Goal: Task Accomplishment & Management: Complete application form

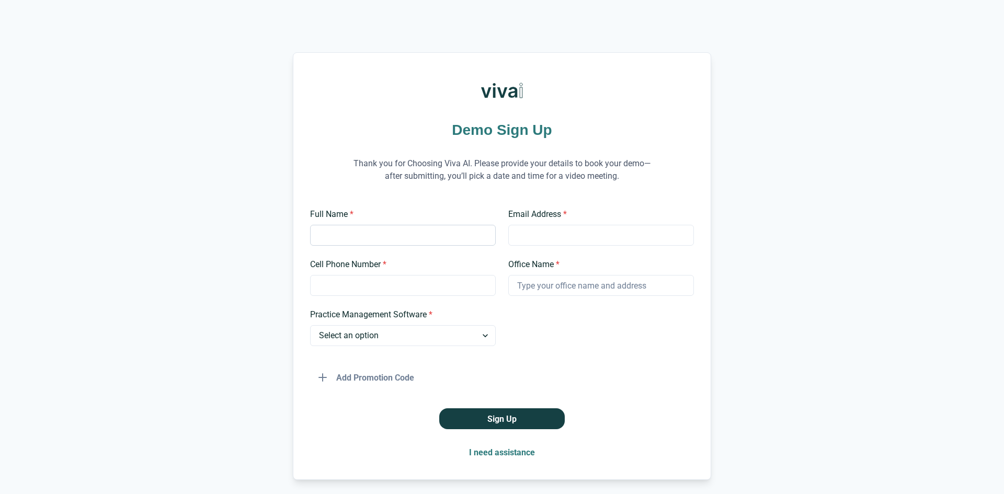
click at [409, 236] on input "Full Name *" at bounding box center [403, 235] width 186 height 21
type input "[PERSON_NAME]"
type input "[EMAIL_ADDRESS][DOMAIN_NAME]"
type input "8182491819"
type input "BRIGHT SMILES DENTAL STUDIO"
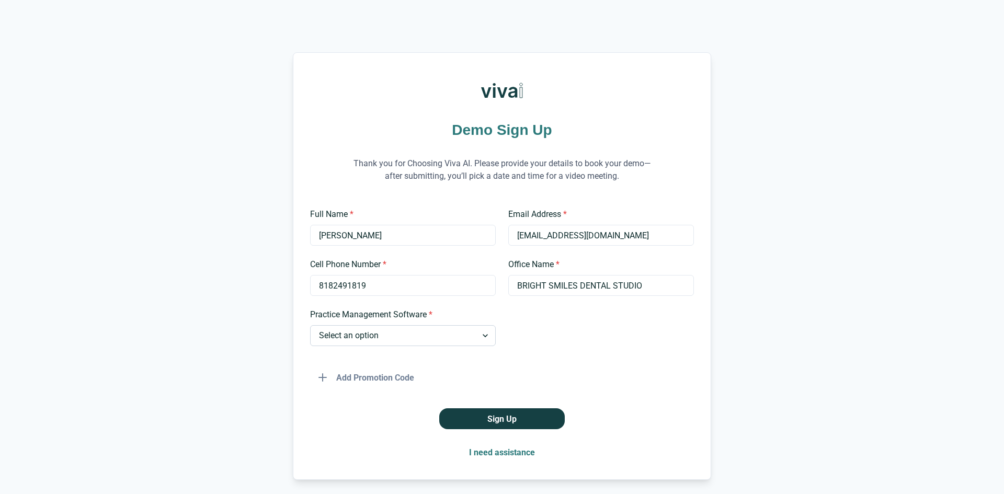
click at [451, 336] on select "Select an option Dentrix Open Dental EagleSoft Denticon Other" at bounding box center [403, 335] width 186 height 21
select select "Dentrix"
click at [310, 325] on select "Select an option Dentrix Open Dental EagleSoft Denticon Other" at bounding box center [403, 335] width 186 height 21
click at [495, 417] on button "Sign Up" at bounding box center [502, 419] width 126 height 21
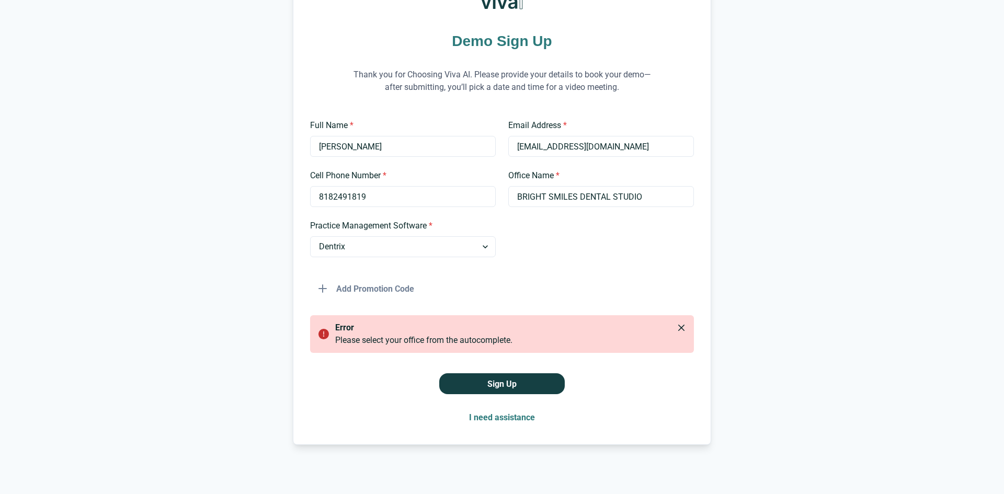
scroll to position [92, 0]
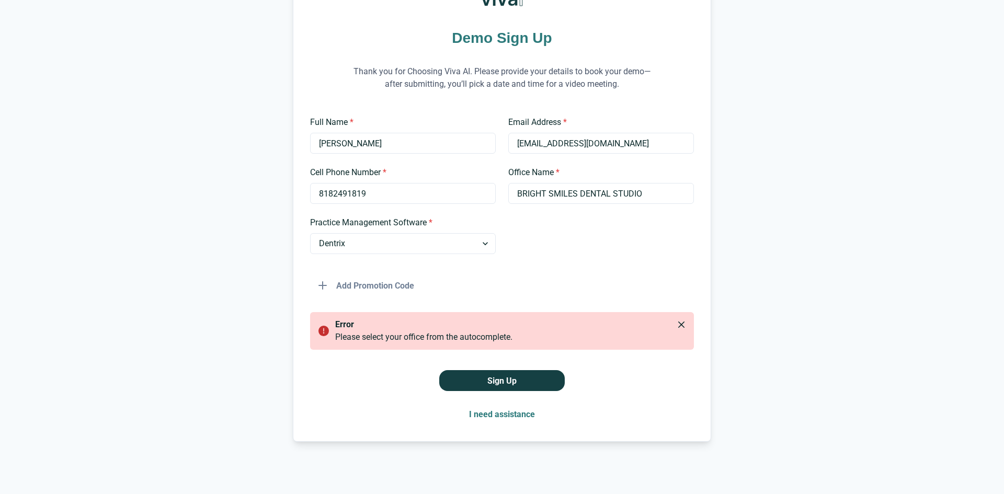
click at [538, 280] on div "Add Promotion Code" at bounding box center [502, 281] width 384 height 29
click at [589, 256] on div "Full Name * Carlos Garcia Email Address * CCRGARCIA@GMAIL.COM Cell Phone Number…" at bounding box center [502, 206] width 384 height 180
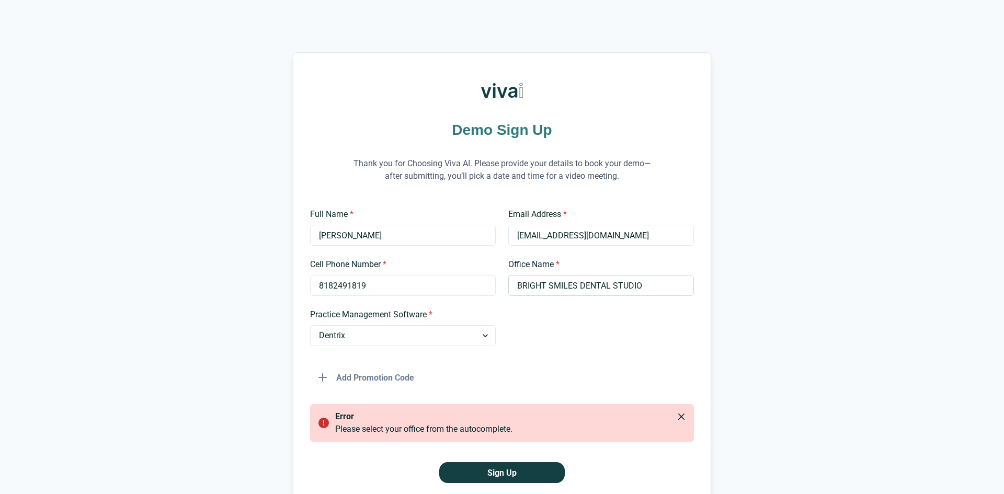
click at [653, 285] on input "BRIGHT SMILES DENTAL STUDIO" at bounding box center [602, 285] width 186 height 21
drag, startPoint x: 649, startPoint y: 287, endPoint x: 491, endPoint y: 277, distance: 158.3
click at [491, 277] on div "Full Name * Carlos Garcia Email Address * CCRGARCIA@GMAIL.COM Cell Phone Number…" at bounding box center [502, 298] width 384 height 180
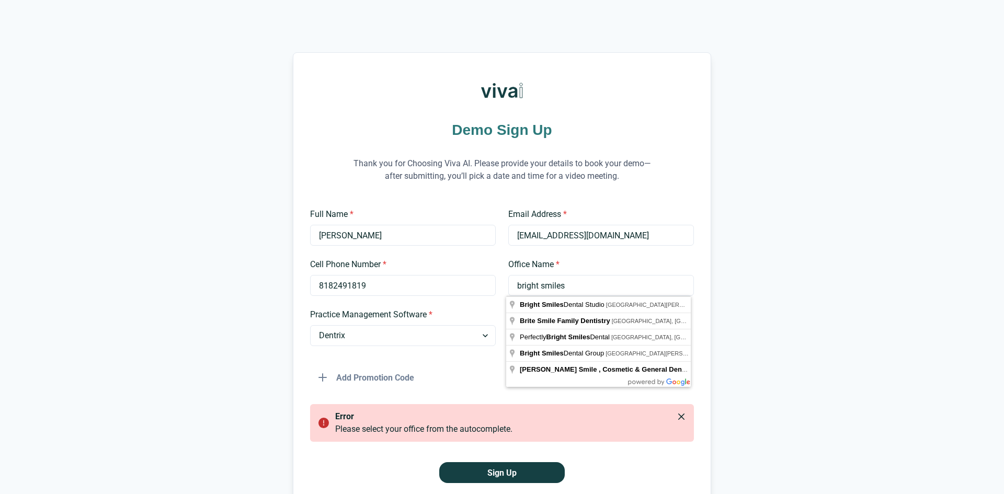
click at [797, 347] on div "Demo Sign Up Thank you for Choosing Viva AI. Please provide your details to boo…" at bounding box center [502, 293] width 1004 height 482
click at [599, 287] on input "bright smiles" at bounding box center [602, 285] width 186 height 21
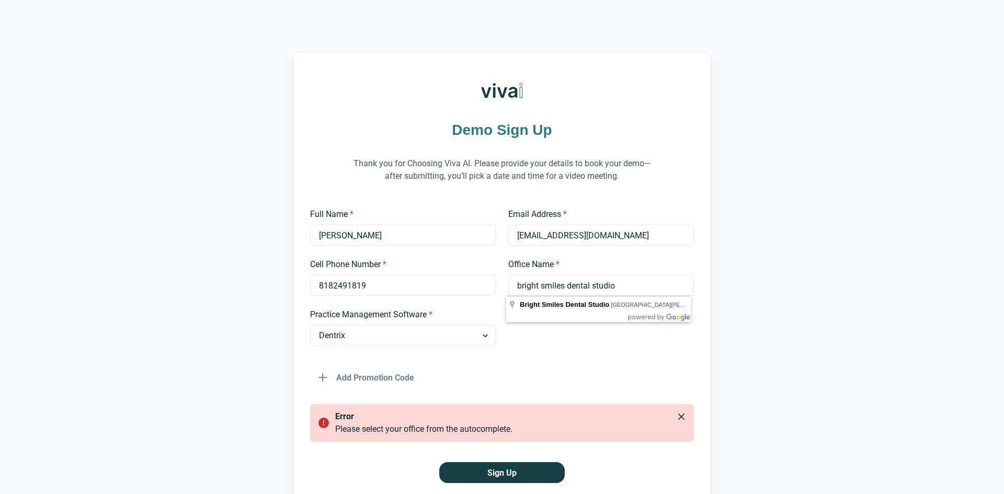
type input "Bright Smiles Dental Studio"
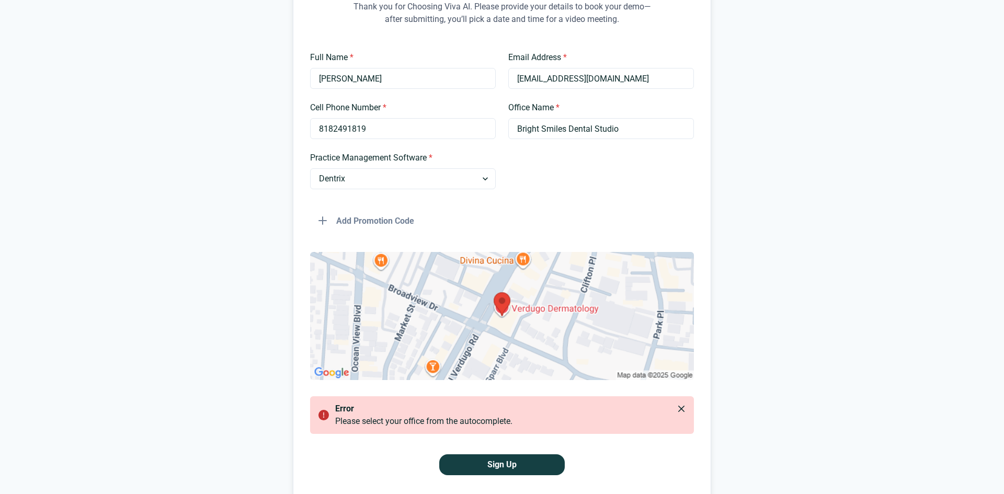
scroll to position [209, 0]
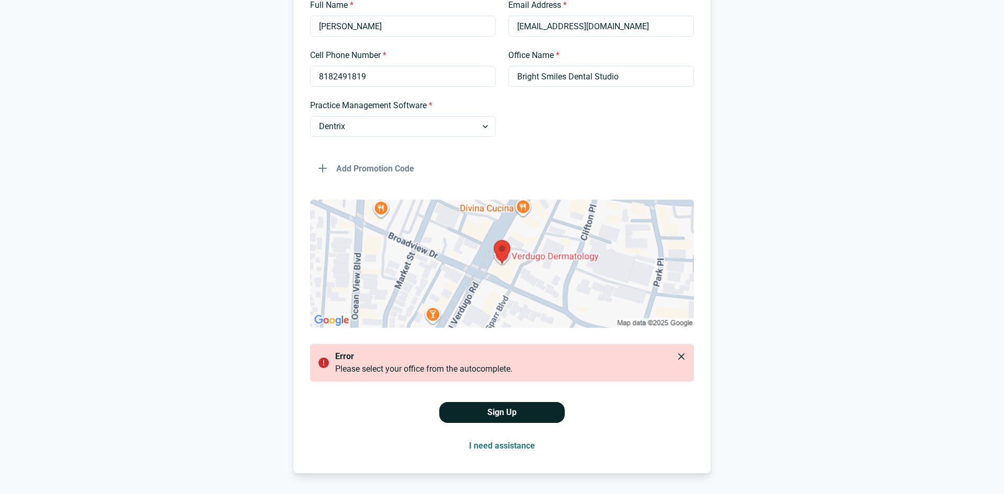
click at [545, 414] on button "Sign Up" at bounding box center [502, 412] width 126 height 21
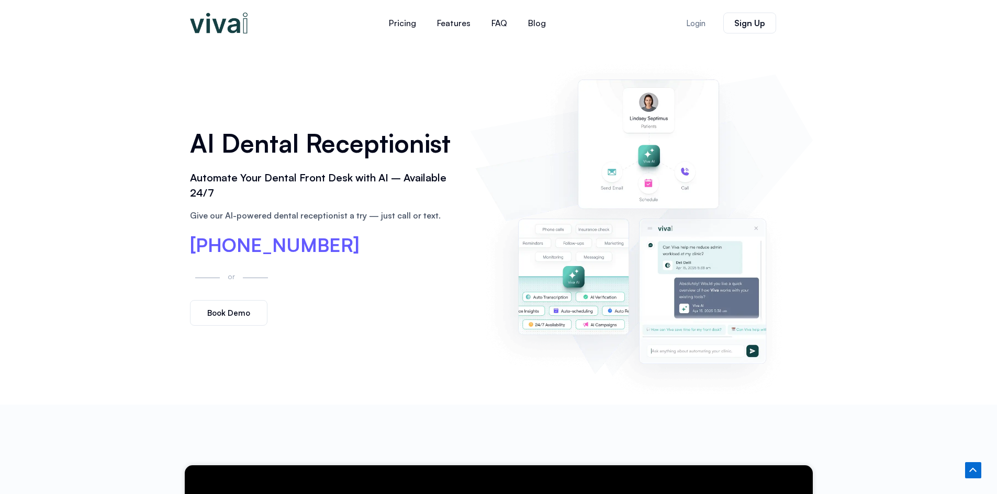
scroll to position [4862, 0]
